Goal: Information Seeking & Learning: Learn about a topic

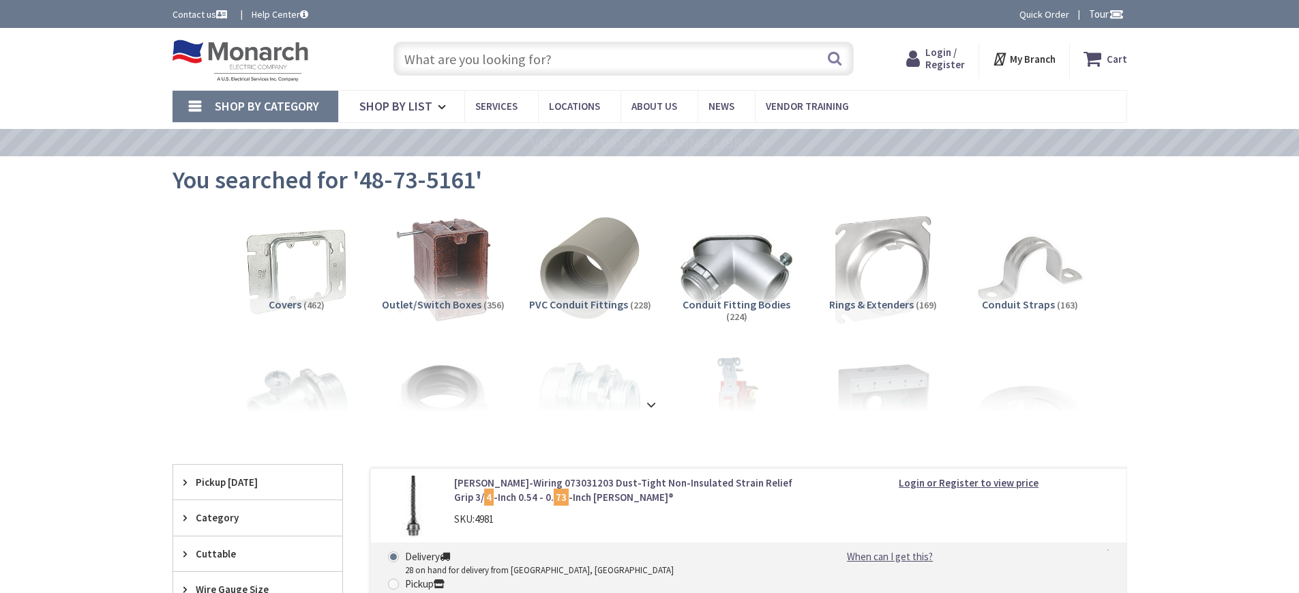
click at [951, 52] on span "Login / Register" at bounding box center [945, 58] width 40 height 25
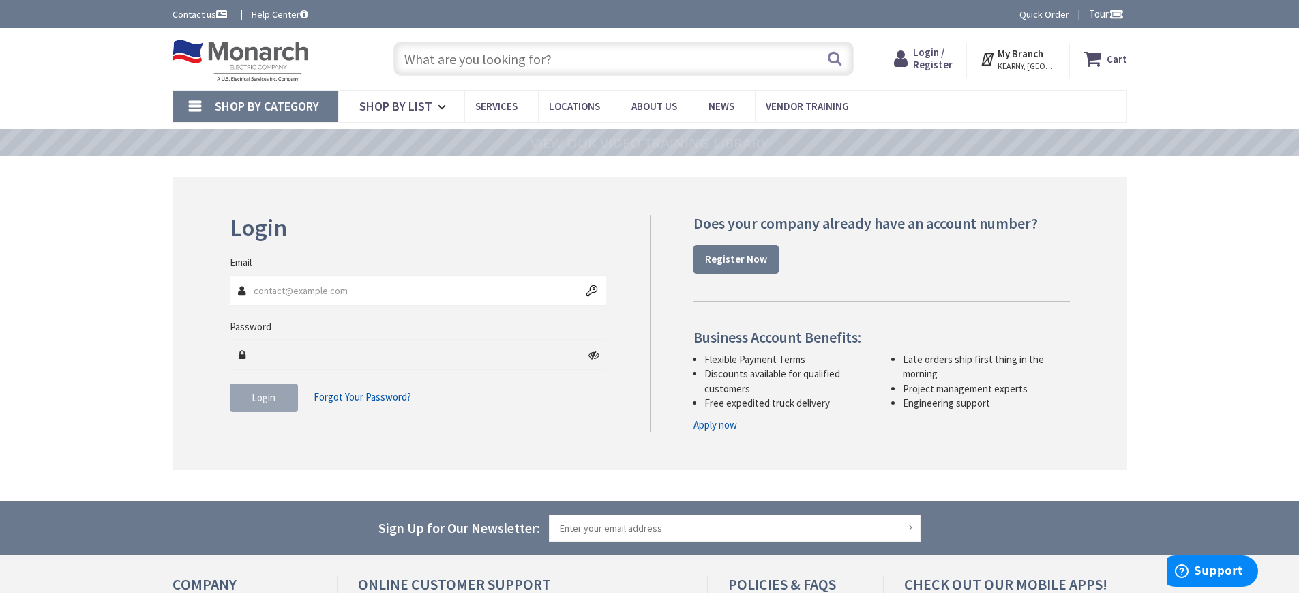
click at [324, 288] on input "Email" at bounding box center [418, 290] width 377 height 31
type input "[EMAIL_ADDRESS][DOMAIN_NAME]"
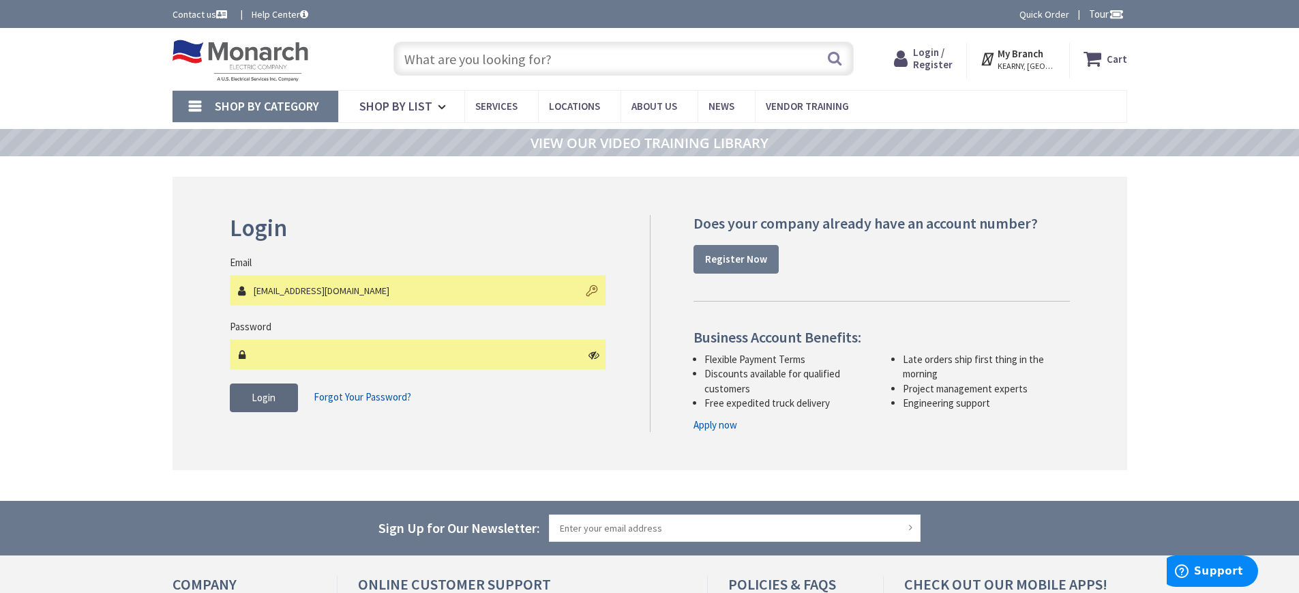
click at [280, 387] on button "Login" at bounding box center [264, 397] width 68 height 29
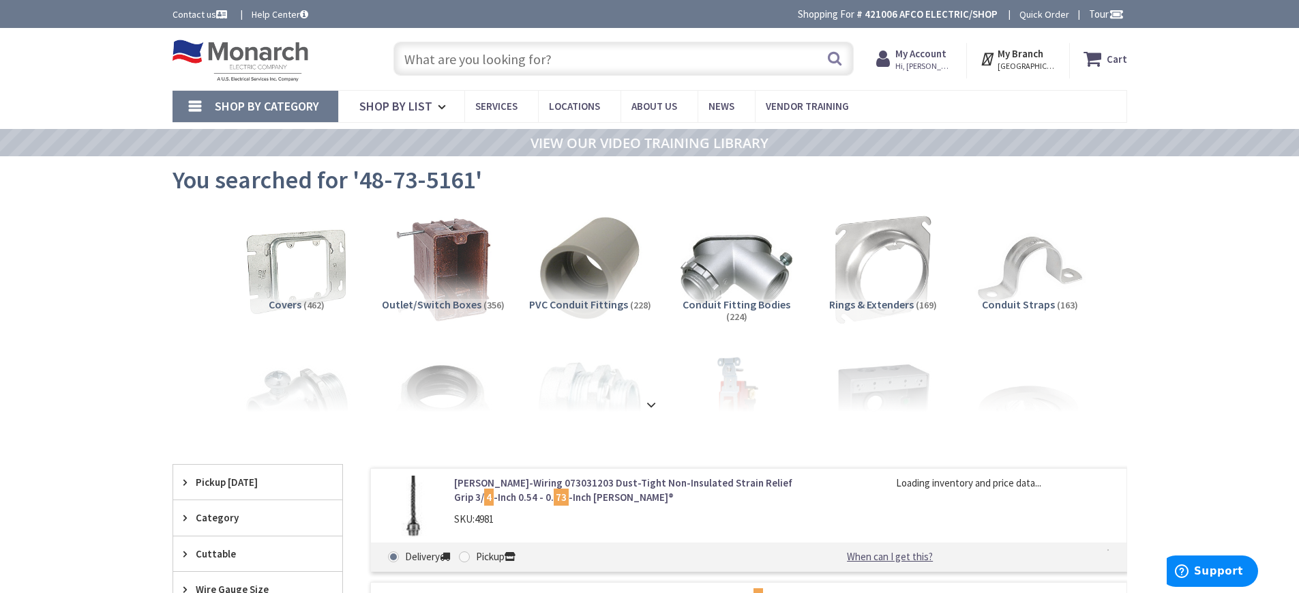
click at [532, 57] on input "text" at bounding box center [623, 59] width 460 height 34
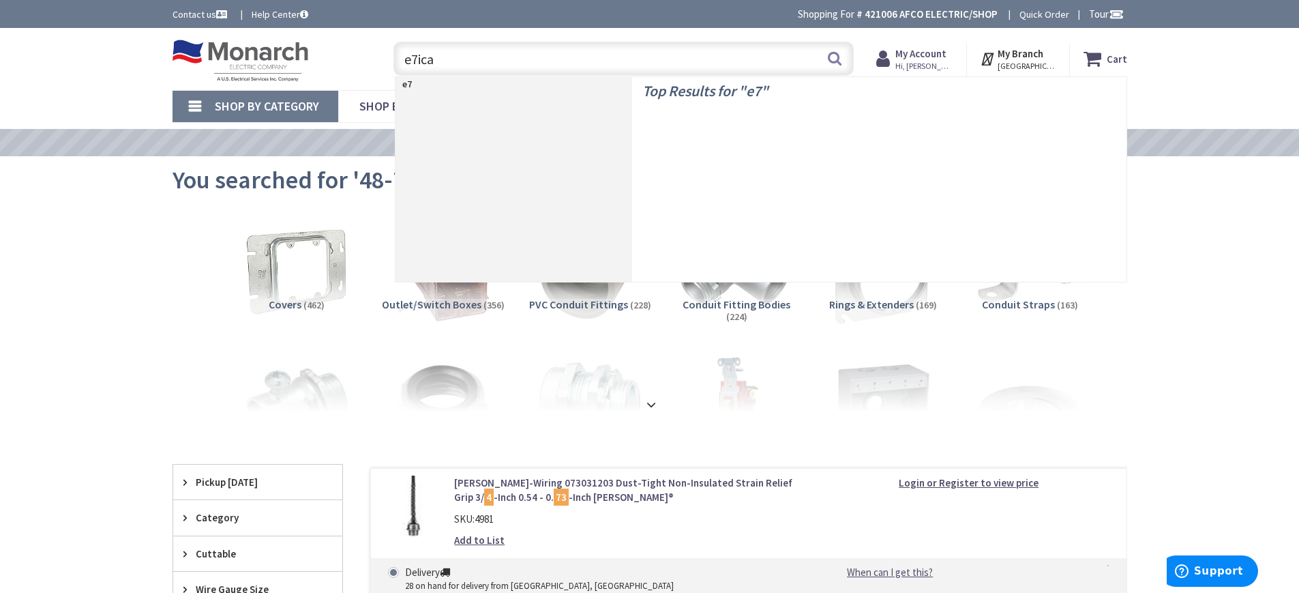
type input "e7icat"
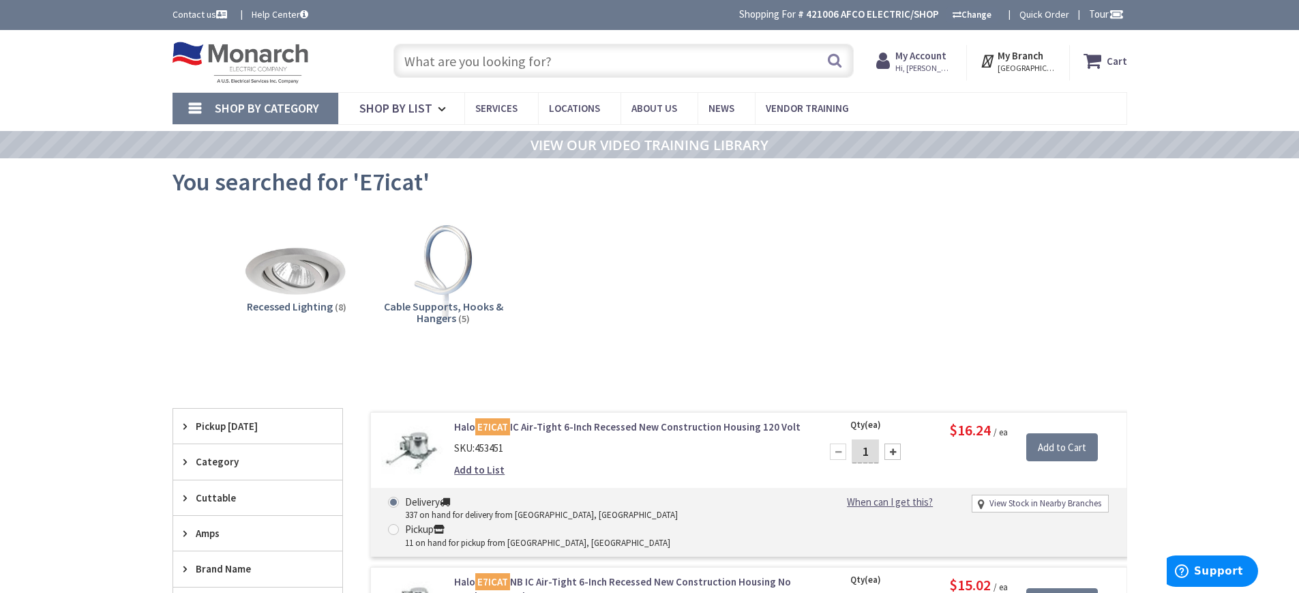
click at [266, 112] on span "Shop By Category" at bounding box center [267, 108] width 104 height 16
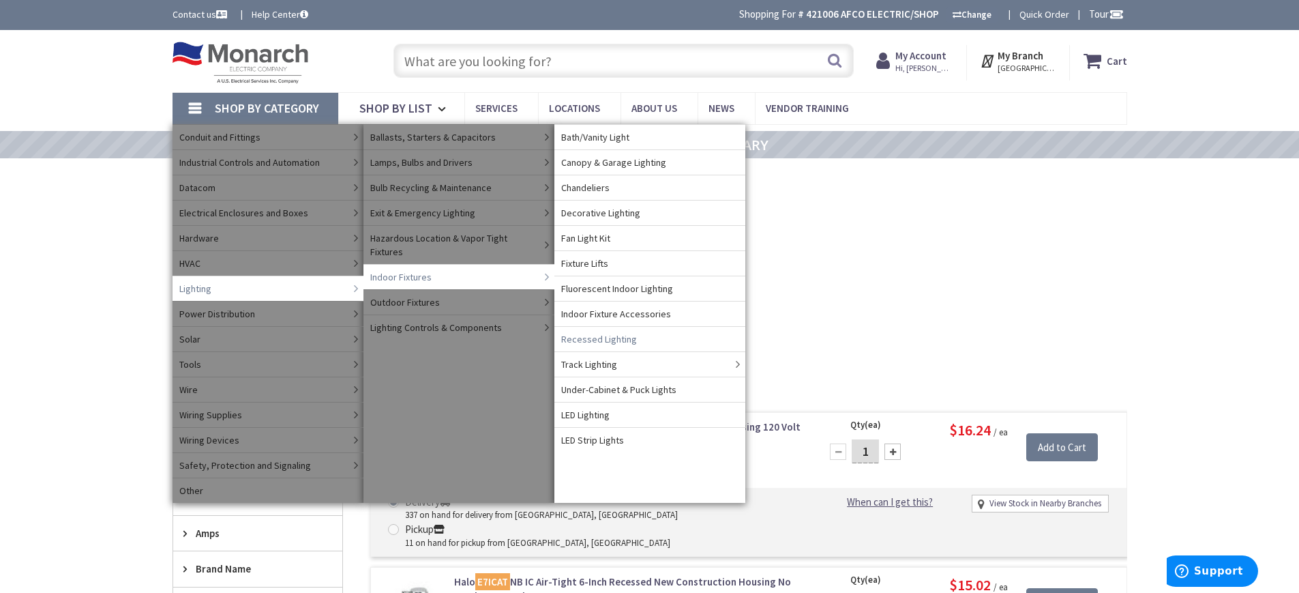
click at [629, 339] on span "Recessed Lighting" at bounding box center [599, 339] width 76 height 14
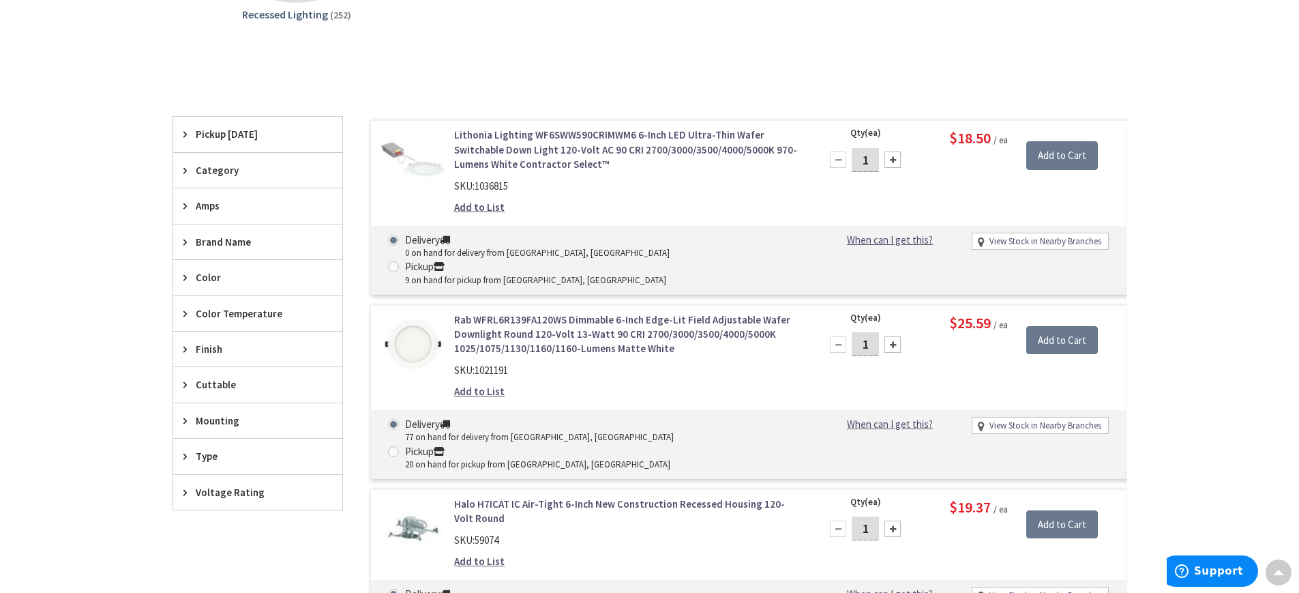
scroll to position [343, 0]
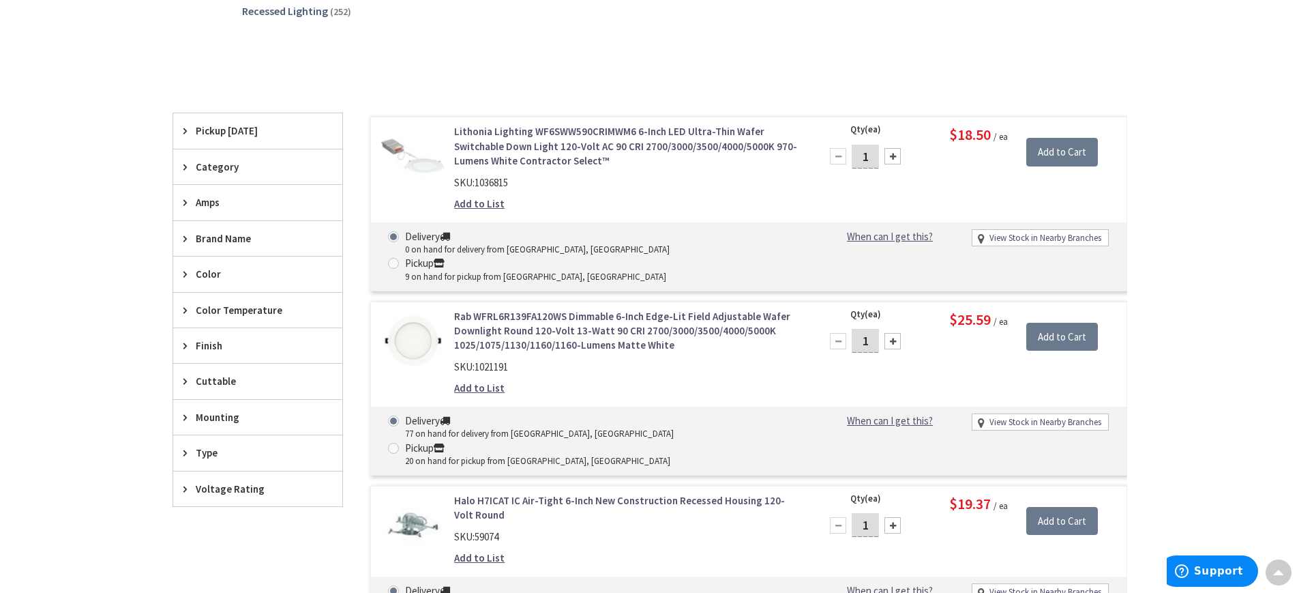
click at [226, 166] on span "Category" at bounding box center [251, 167] width 111 height 14
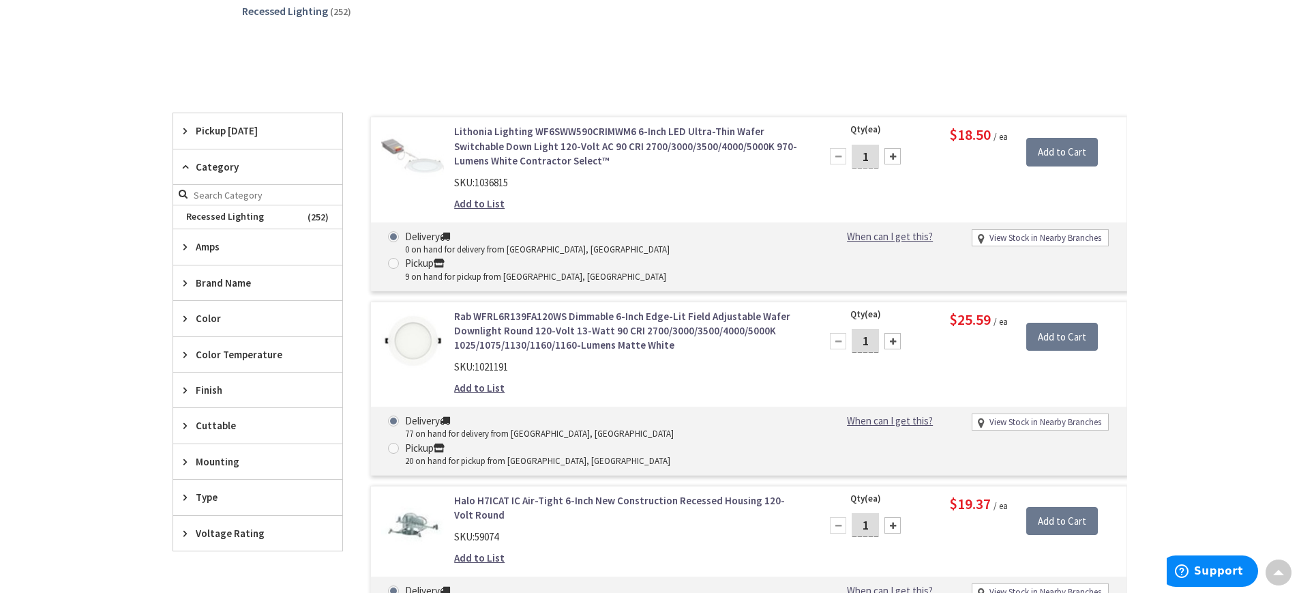
click at [226, 166] on span "Category" at bounding box center [251, 167] width 111 height 14
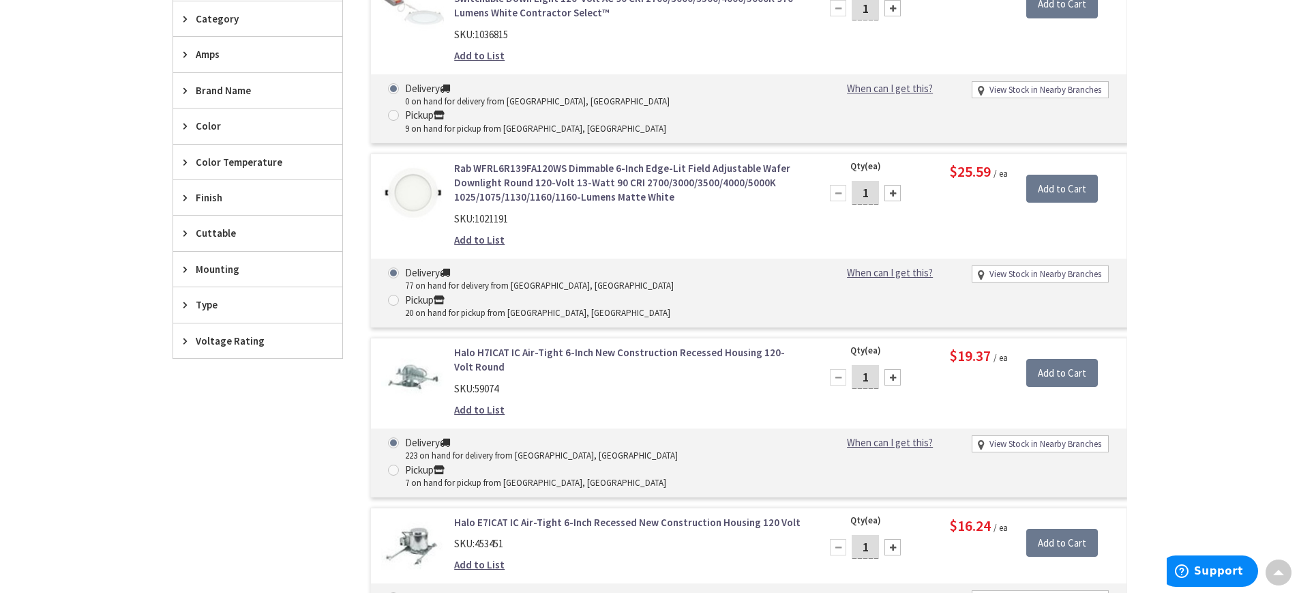
scroll to position [548, 0]
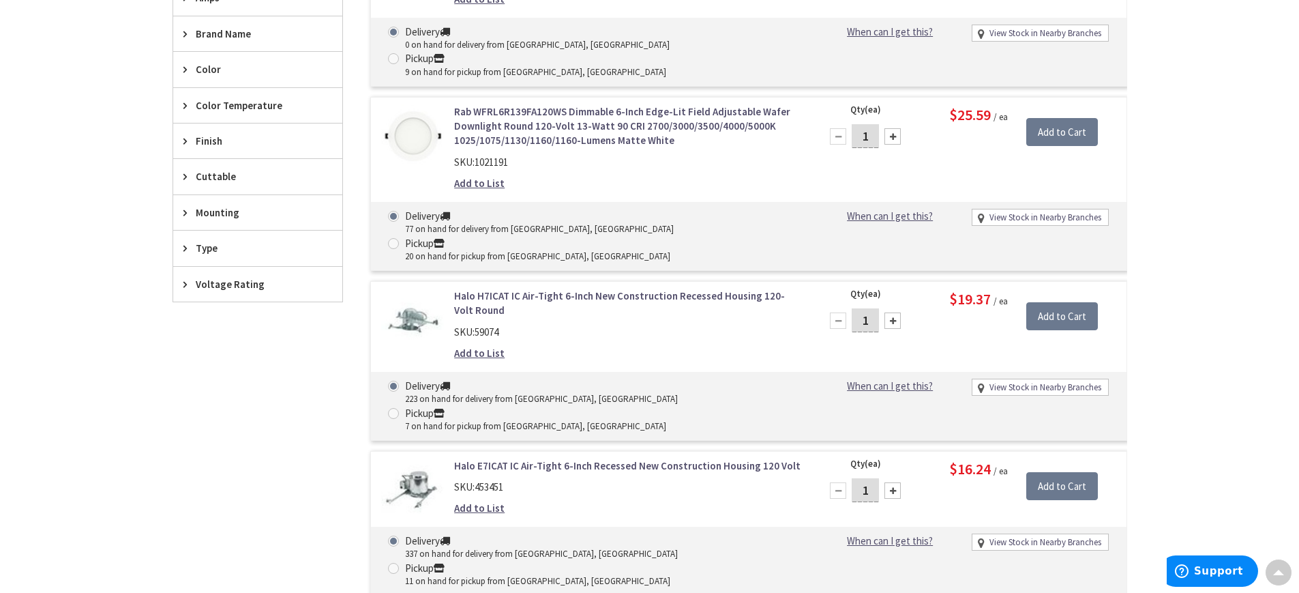
click at [220, 215] on span "Mounting" at bounding box center [251, 212] width 111 height 14
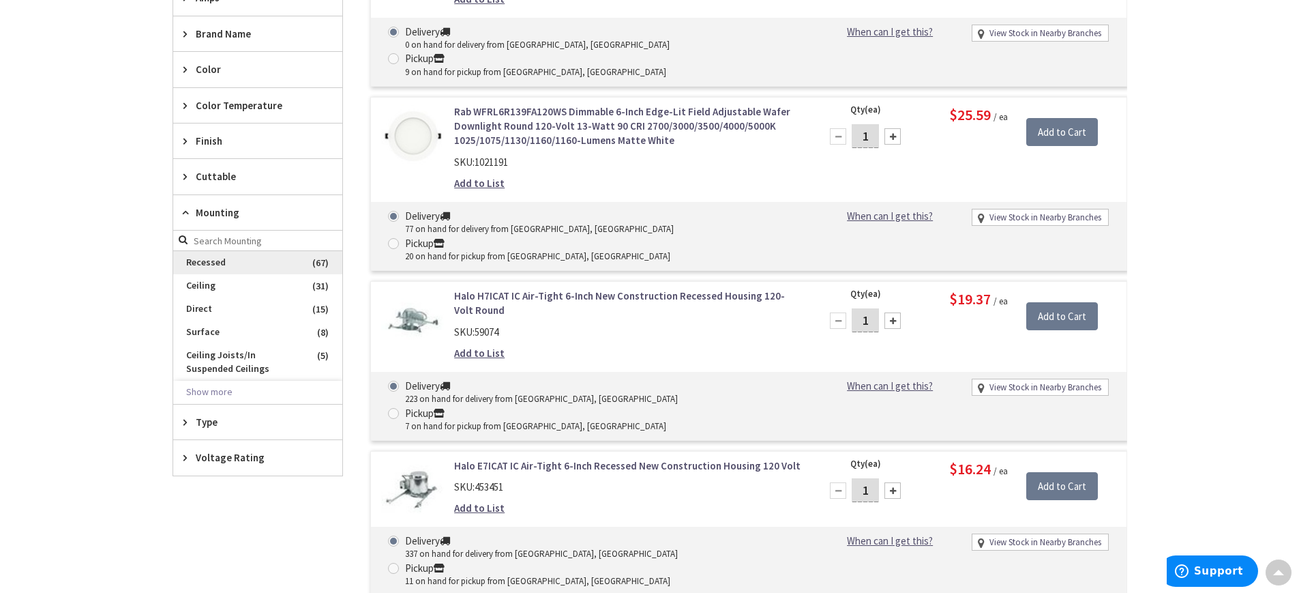
click at [206, 258] on span "Recessed" at bounding box center [257, 262] width 169 height 23
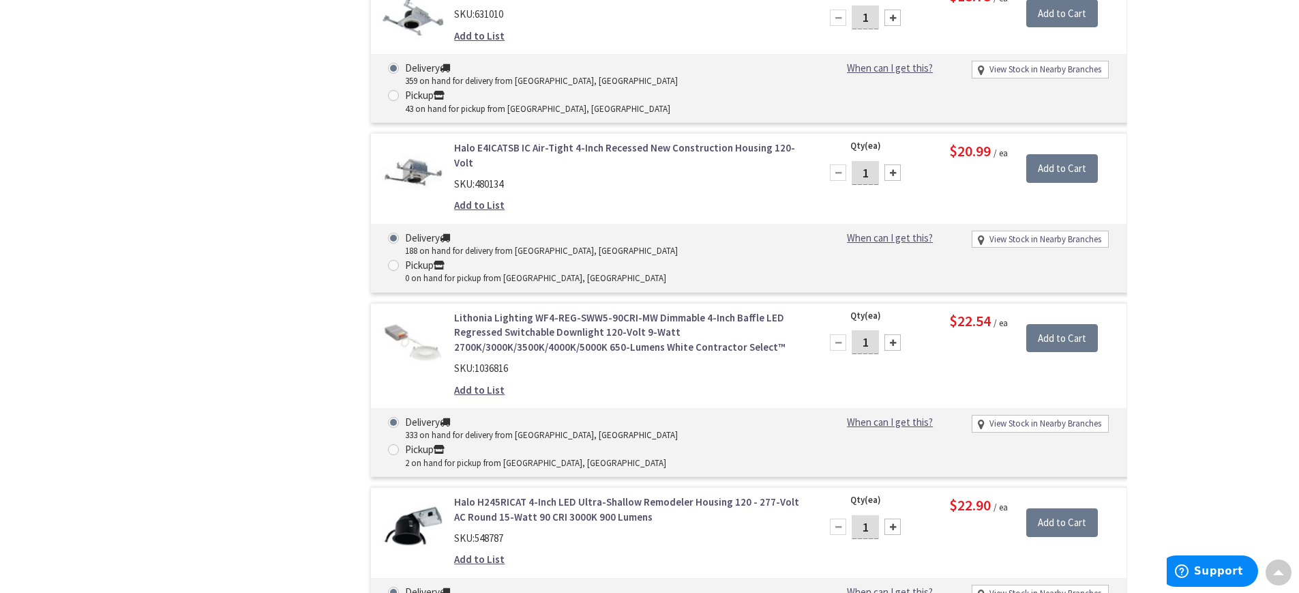
scroll to position [1583, 0]
